Goal: Task Accomplishment & Management: Use online tool/utility

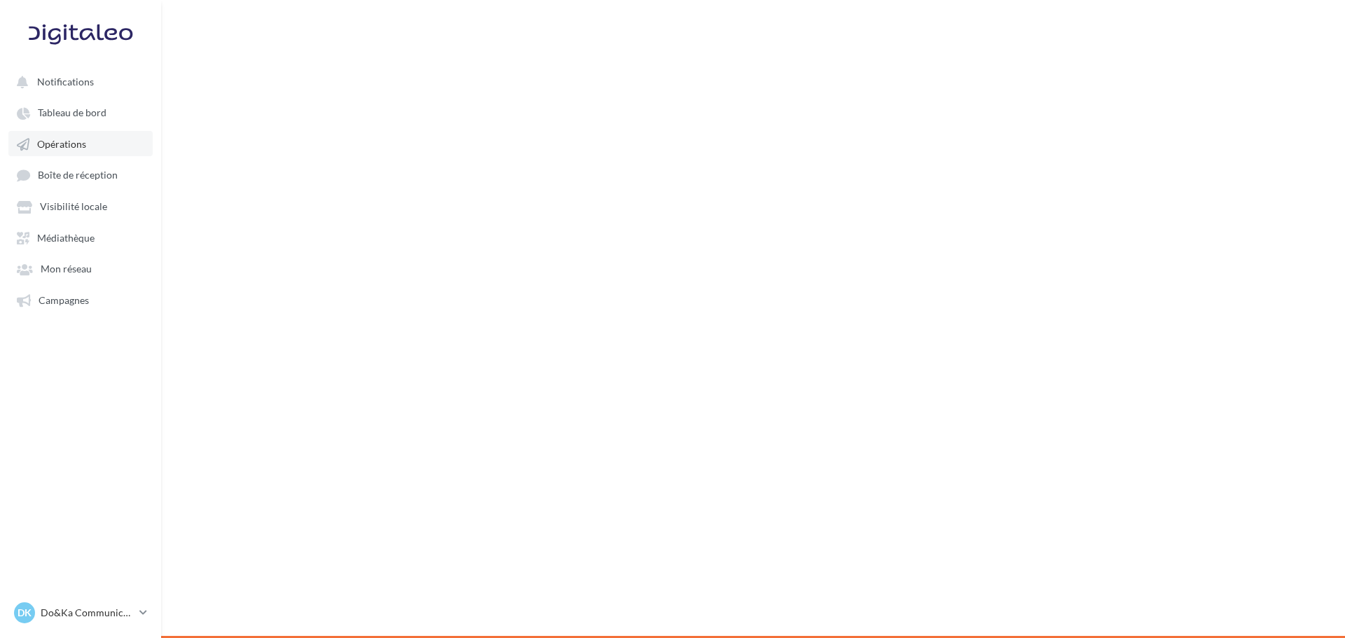
click at [85, 139] on link "Opérations" at bounding box center [80, 143] width 144 height 25
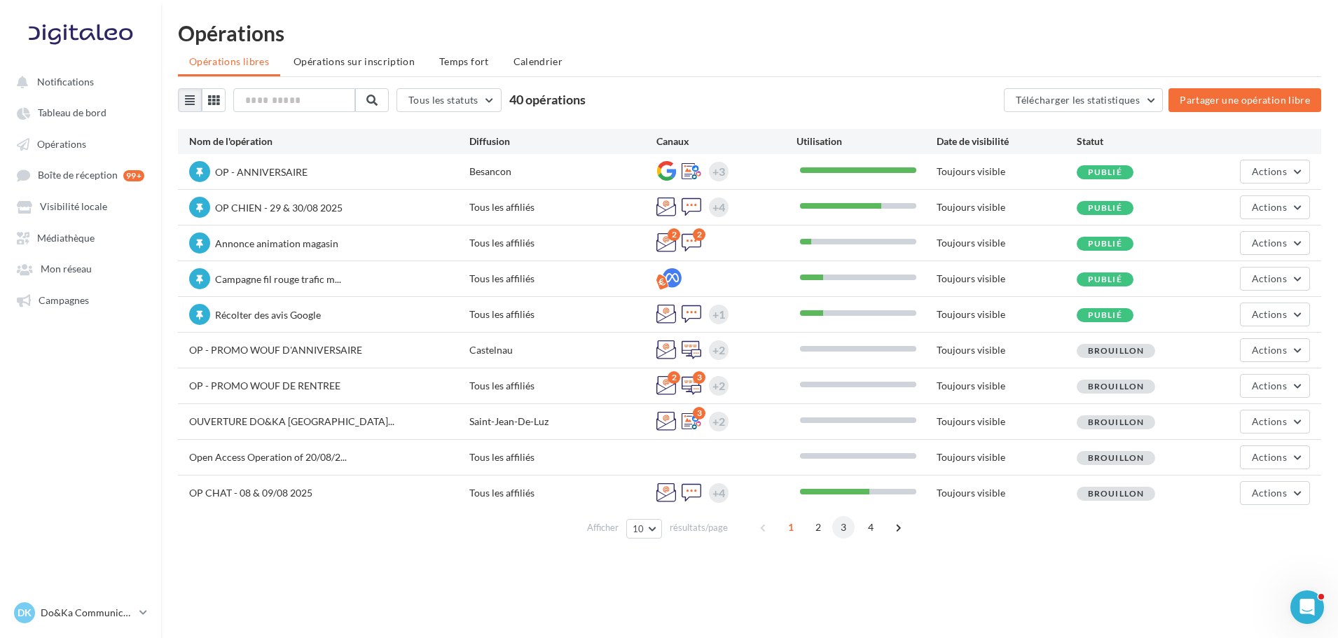
click at [846, 531] on span "3" at bounding box center [843, 527] width 22 height 22
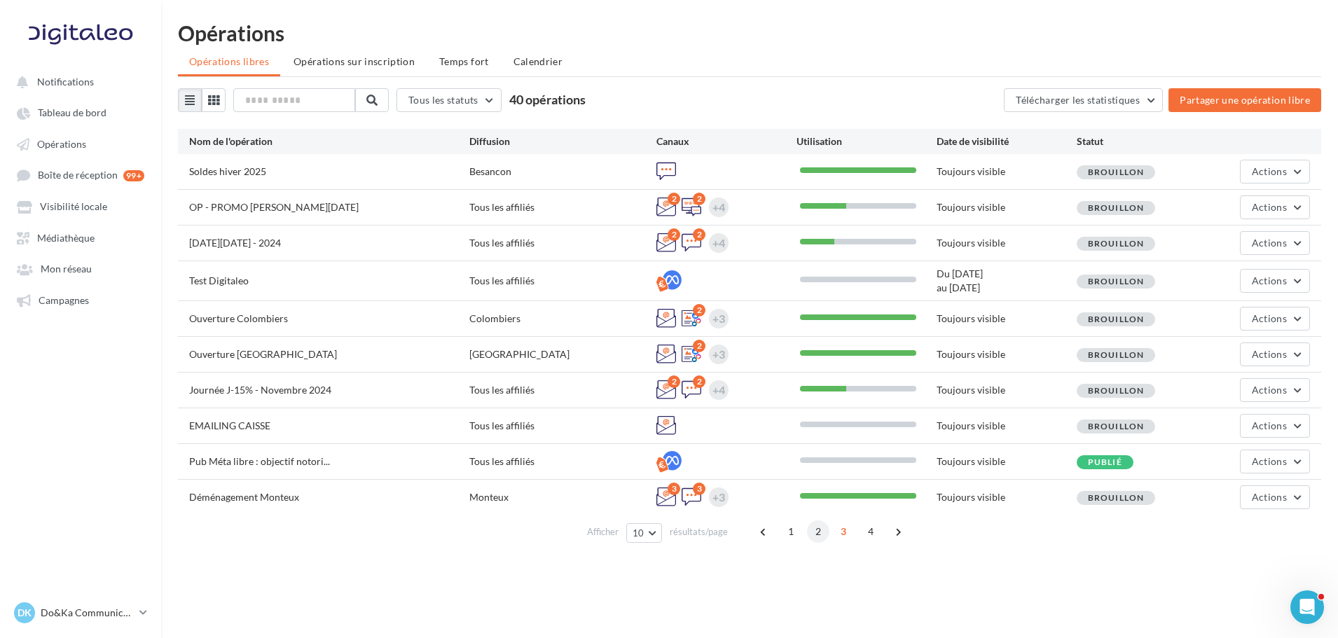
click at [814, 530] on span "2" at bounding box center [818, 531] width 22 height 22
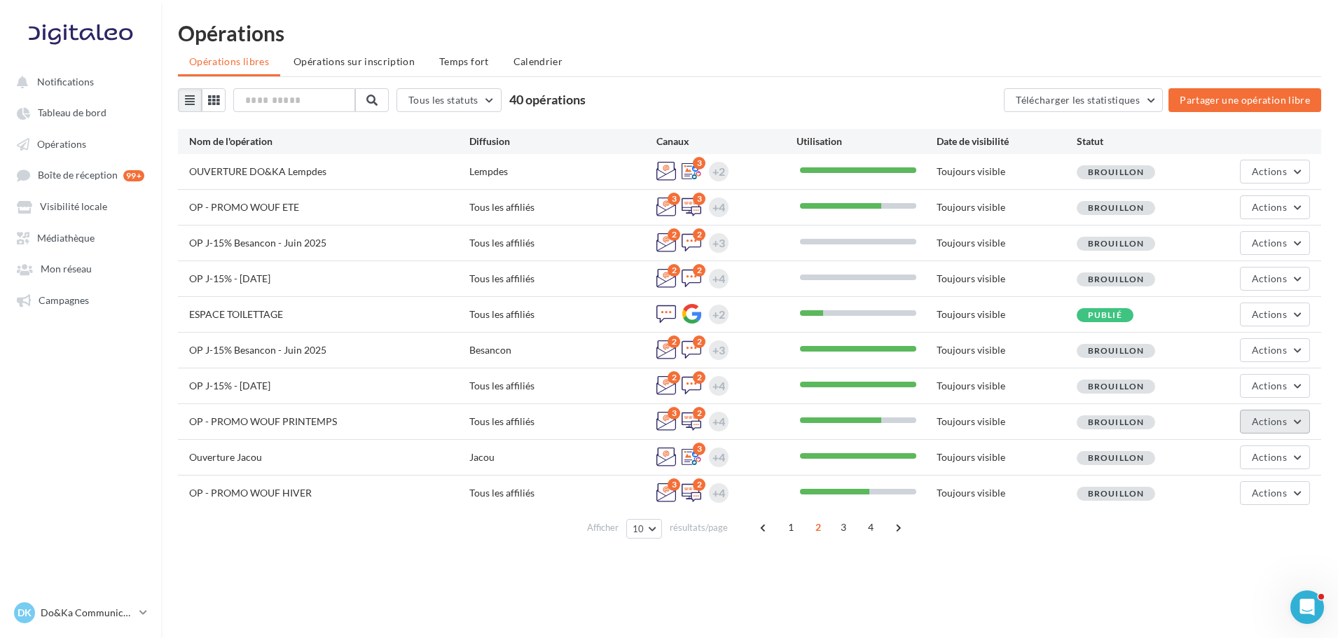
click at [1262, 422] on span "Actions" at bounding box center [1269, 421] width 35 height 12
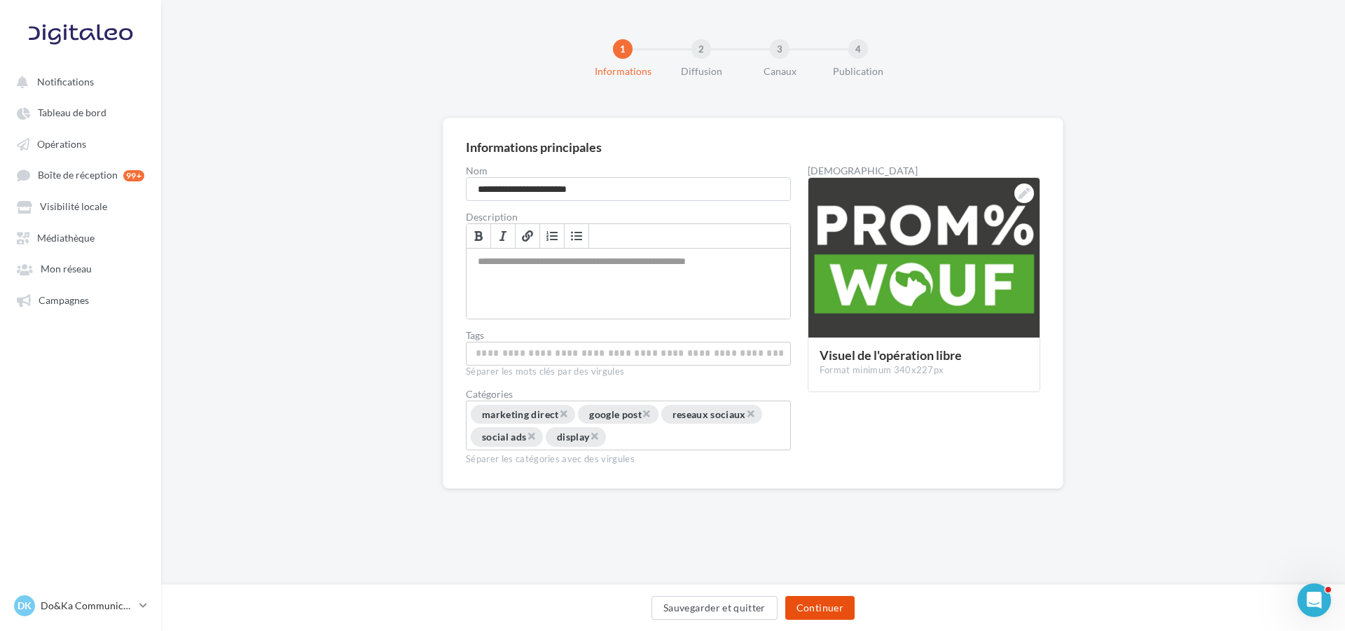
click at [802, 602] on button "Continuer" at bounding box center [819, 608] width 69 height 24
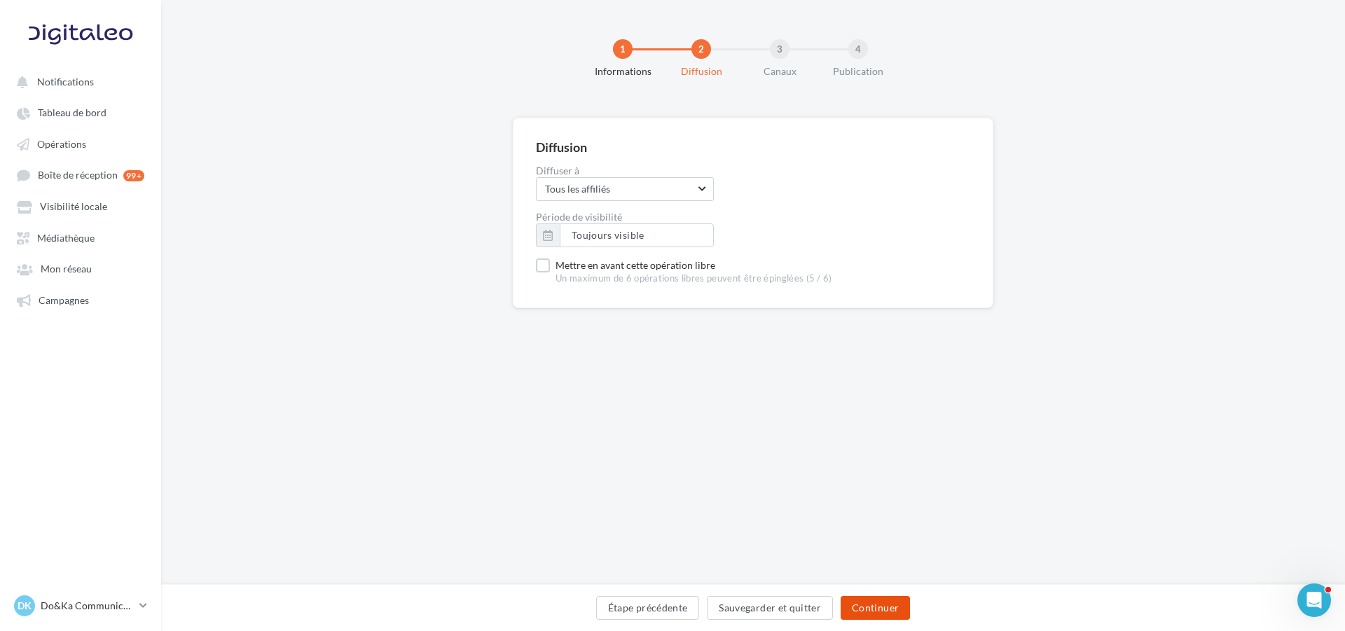
click at [874, 607] on button "Continuer" at bounding box center [875, 608] width 69 height 24
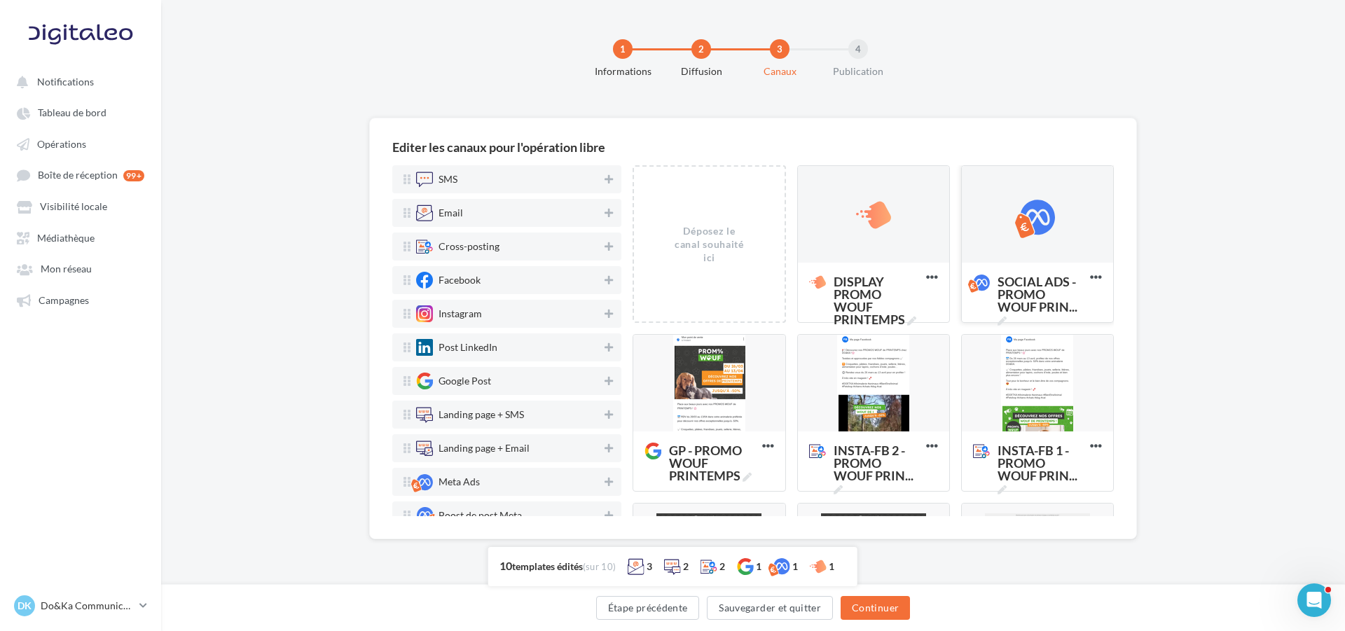
click at [1037, 228] on div at bounding box center [1037, 215] width 35 height 35
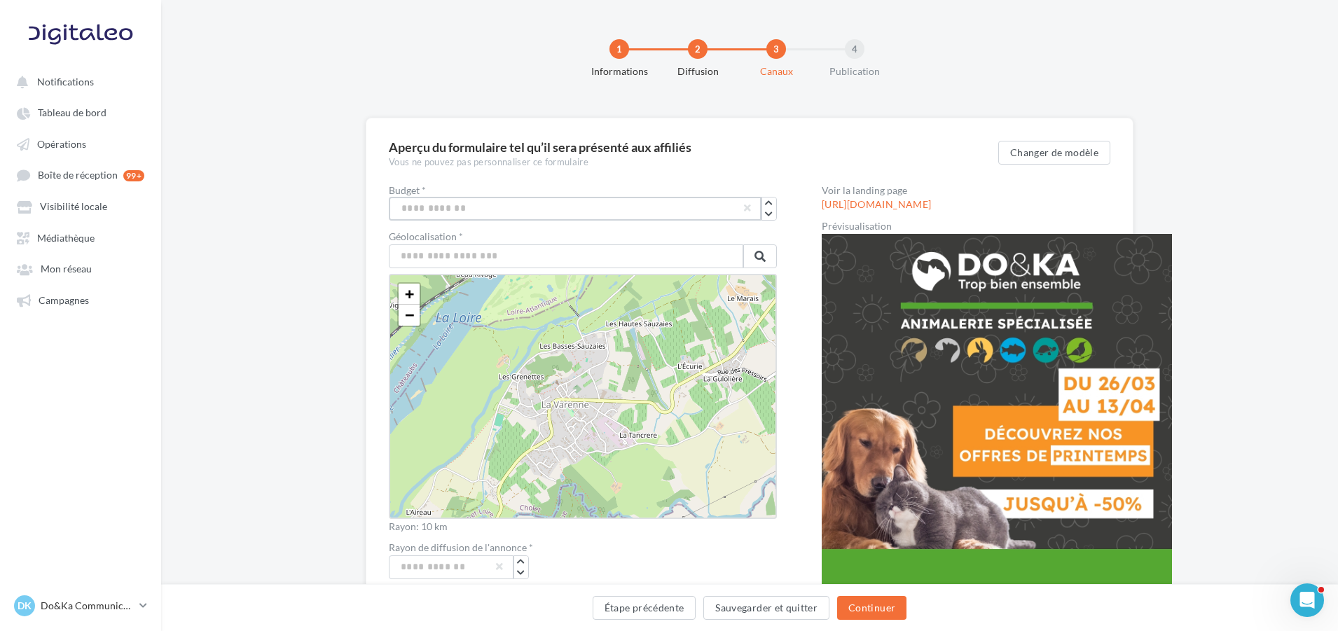
click at [610, 209] on input "***" at bounding box center [575, 209] width 373 height 24
click at [647, 186] on label "Budget *" at bounding box center [583, 191] width 388 height 10
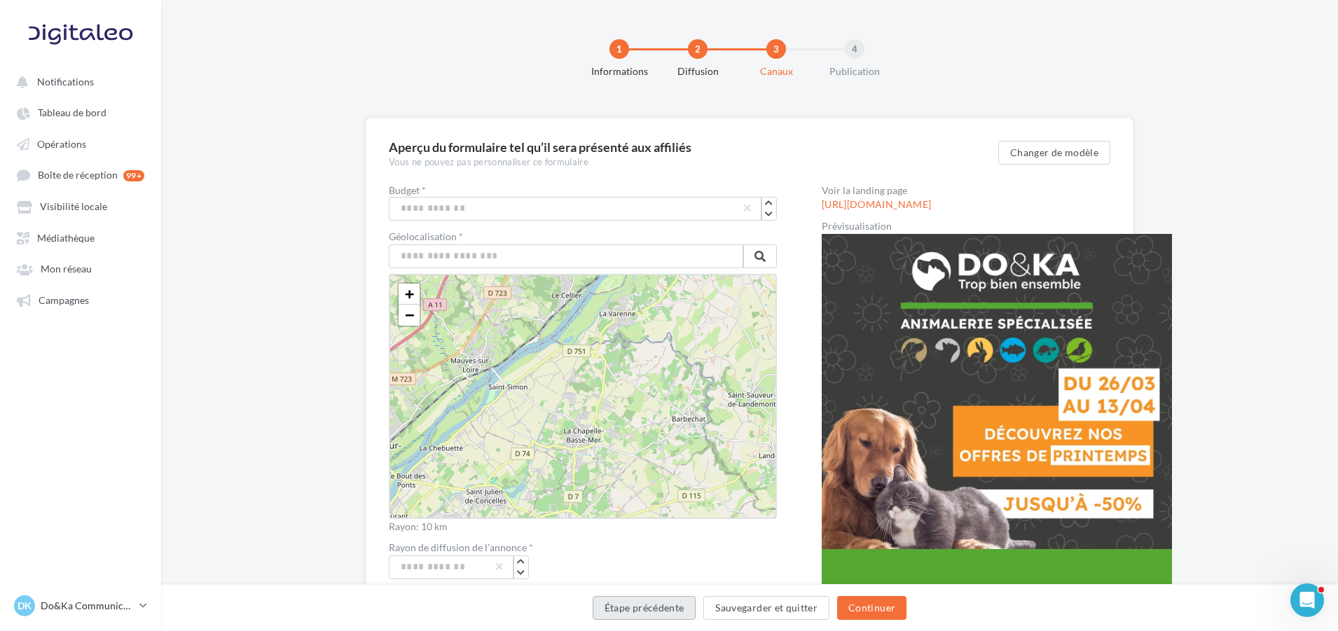
click at [651, 611] on button "Étape précédente" at bounding box center [645, 608] width 104 height 24
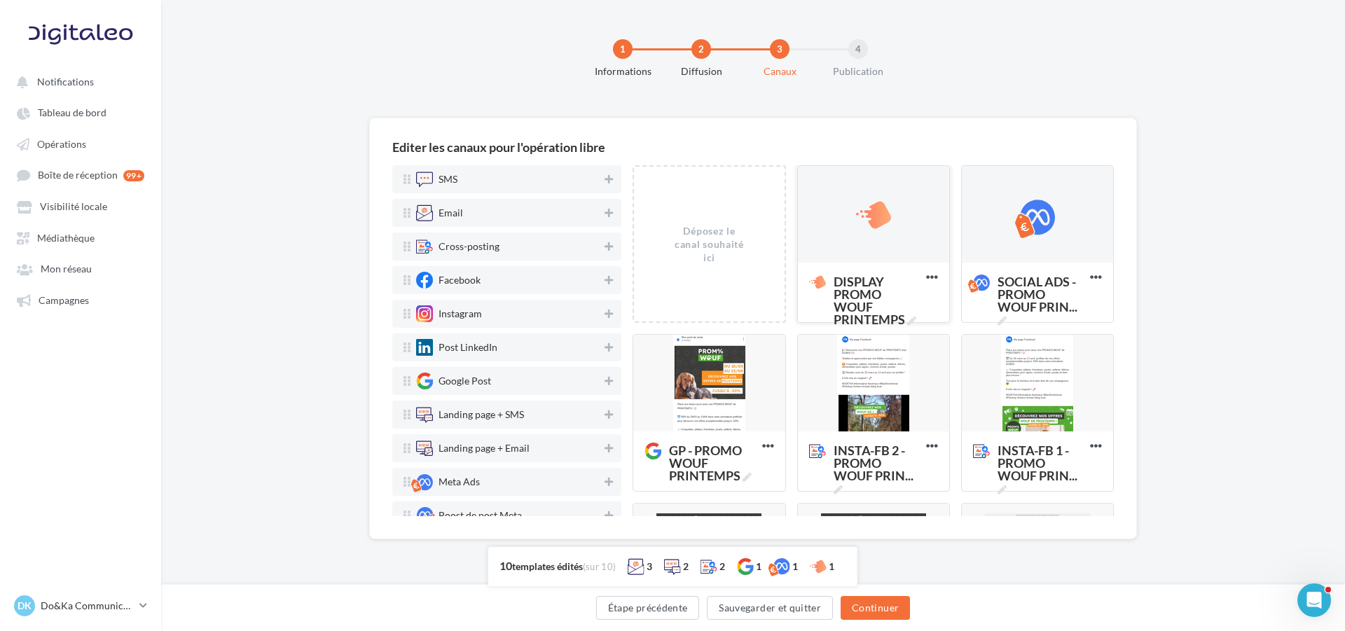
click at [850, 228] on div at bounding box center [873, 215] width 151 height 98
